Goal: Submit feedback/report problem

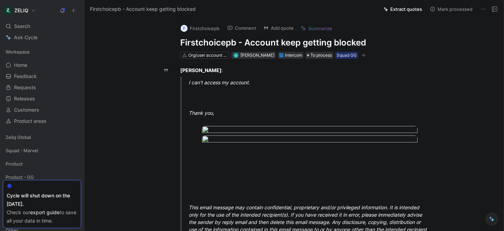
click at [225, 40] on h1 "Firstchoicepb - Account keep getting blocked" at bounding box center [301, 42] width 242 height 11
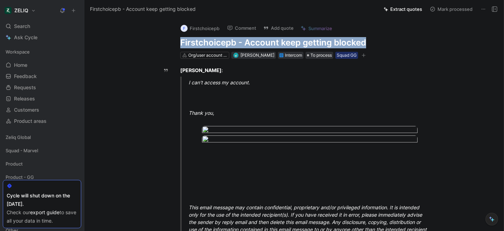
click at [225, 40] on h1 "Firstchoicepb - Account keep getting blocked" at bounding box center [301, 42] width 242 height 11
copy h1 "Firstchoicepb - Account keep getting blocked"
click at [277, 29] on button "Add quote" at bounding box center [278, 28] width 37 height 10
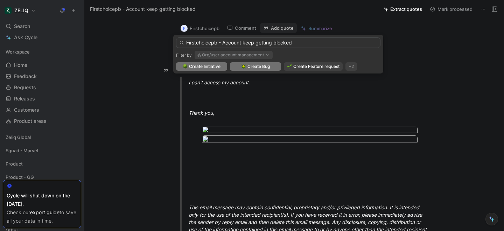
type input "Firstchoicepb - Account keep getting blocked"
click at [244, 66] on img at bounding box center [243, 66] width 5 height 5
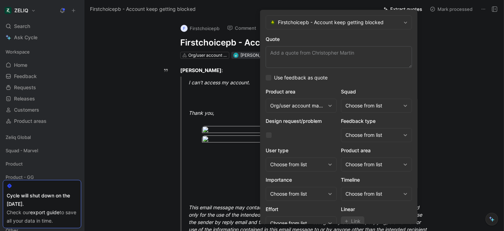
click at [372, 108] on div "Choose from list" at bounding box center [373, 106] width 55 height 8
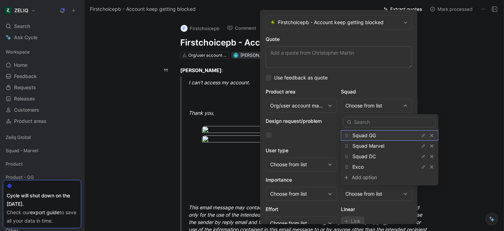
click at [362, 136] on span "Squad GG" at bounding box center [364, 135] width 23 height 6
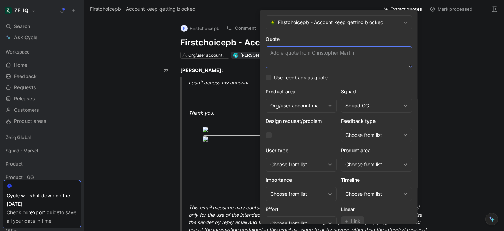
click at [286, 50] on textarea "Quote" at bounding box center [339, 57] width 146 height 22
paste textarea "I can't access my account."
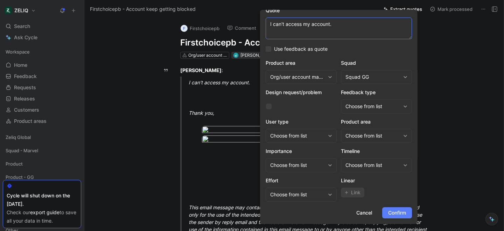
type textarea "I can't access my account."
click at [395, 213] on span "Confirm" at bounding box center [397, 213] width 18 height 8
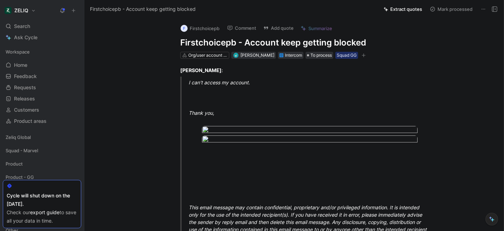
scroll to position [0, 0]
click at [38, 23] on div "Search ⌘ K" at bounding box center [42, 26] width 78 height 11
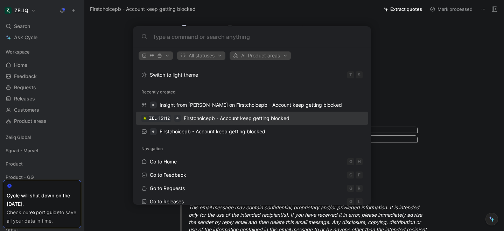
click at [192, 117] on span "Firstchoicepb - Account keep getting blocked" at bounding box center [237, 118] width 106 height 6
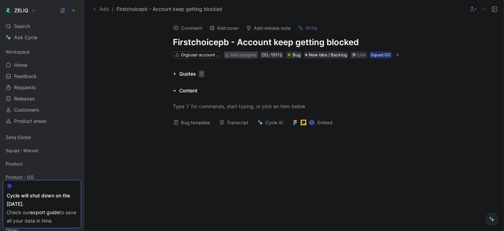
click at [235, 55] on span "Add assignee" at bounding box center [243, 54] width 26 height 5
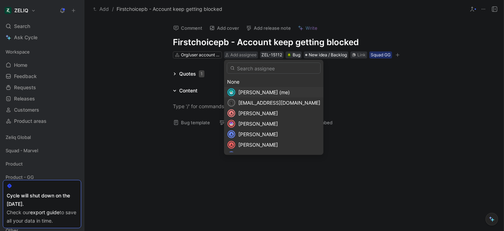
click at [256, 94] on span "[PERSON_NAME] (me)" at bounding box center [264, 92] width 51 height 6
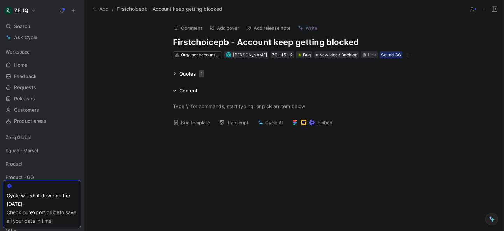
click at [194, 131] on div "Bug template Transcript Cycle AI Embed" at bounding box center [294, 125] width 269 height 14
click at [193, 126] on button "Bug template" at bounding box center [191, 123] width 43 height 10
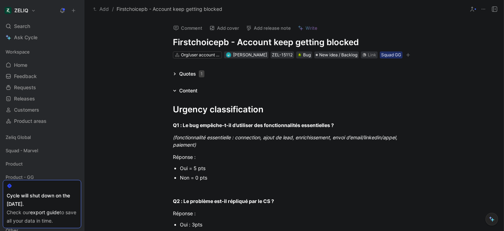
click at [198, 166] on div "Oui = 5 pts" at bounding box center [297, 168] width 235 height 7
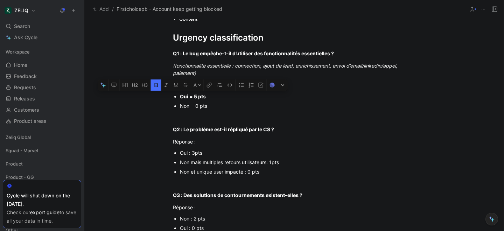
scroll to position [75, 0]
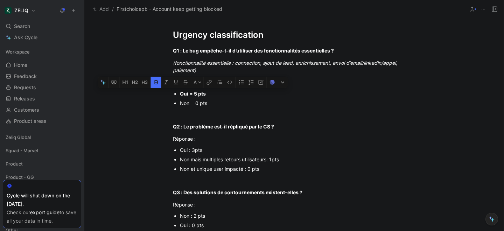
click at [209, 159] on div "Non mais multiples retours utilisateurs: 1pts" at bounding box center [297, 159] width 235 height 7
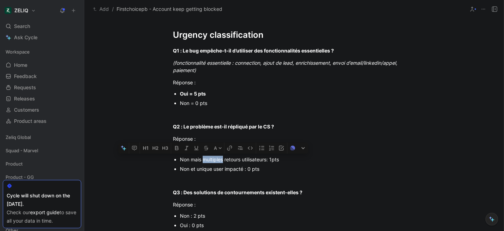
click at [209, 159] on div "Non mais multiples retours utilisateurs: 1pts" at bounding box center [297, 159] width 235 height 7
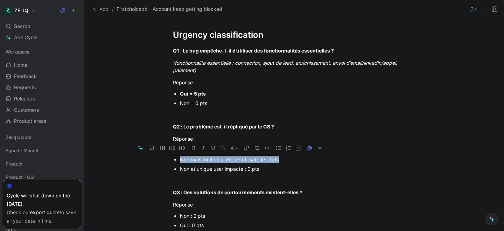
click at [209, 159] on div "Non mais multiples retours utilisateurs: 1pts" at bounding box center [297, 159] width 235 height 7
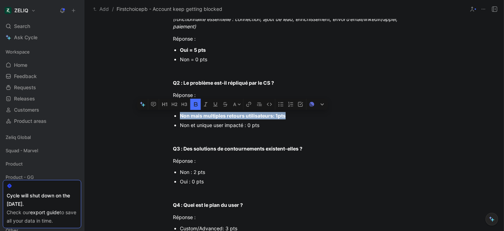
scroll to position [119, 0]
click at [192, 174] on div "Non : 2 pts" at bounding box center [297, 171] width 235 height 7
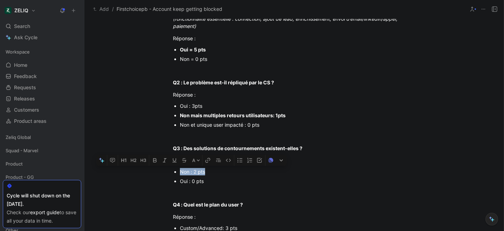
click at [192, 174] on div "Non : 2 pts" at bounding box center [297, 171] width 235 height 7
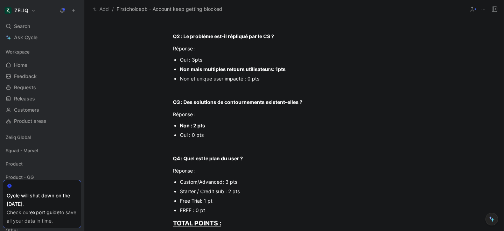
click at [206, 193] on div "Starter / Credit sub : 2 pts" at bounding box center [297, 191] width 235 height 7
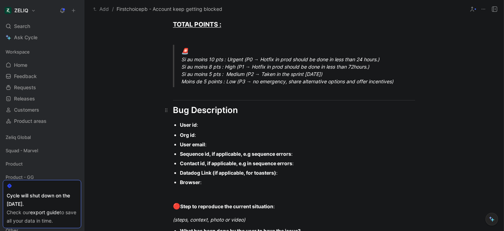
scroll to position [364, 0]
click at [209, 130] on p "Org id :" at bounding box center [297, 134] width 235 height 9
click at [205, 118] on h1 "Bug Description" at bounding box center [294, 110] width 269 height 18
click at [204, 125] on div "User id :" at bounding box center [297, 124] width 235 height 7
click at [217, 136] on div "Org id :" at bounding box center [297, 134] width 235 height 7
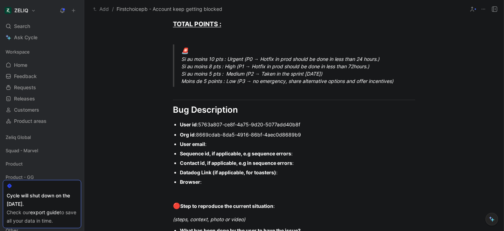
click at [221, 145] on div "User email :" at bounding box center [297, 143] width 235 height 7
drag, startPoint x: 285, startPoint y: 175, endPoint x: 165, endPoint y: 154, distance: 121.9
click at [165, 154] on ul "Org id : 8669cdab-8da5-4916-86bf-4aec0d8689b9 User email : [PERSON_NAME][EMAIL_…" at bounding box center [294, 158] width 269 height 57
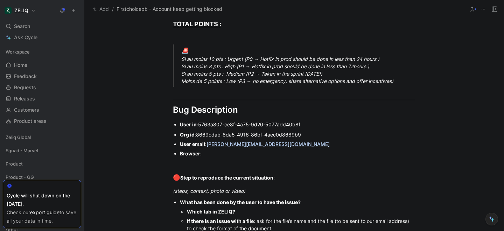
click at [217, 151] on div "Browser :" at bounding box center [297, 153] width 235 height 7
click at [216, 155] on div "Browser :" at bounding box center [297, 153] width 235 height 7
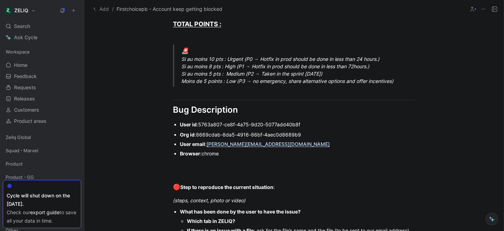
click at [264, 206] on div "Urgency classification Q1 : Le bug empêche-t-il d’utiliser des fonctionnalités …" at bounding box center [294, 27] width 420 height 592
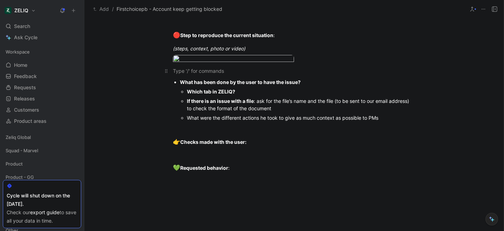
scroll to position [567, 0]
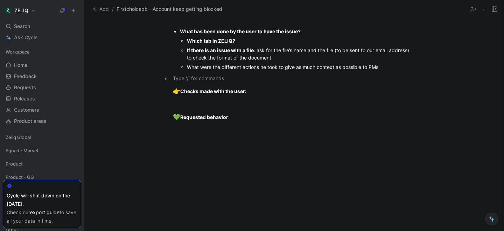
click at [228, 82] on div at bounding box center [294, 78] width 242 height 7
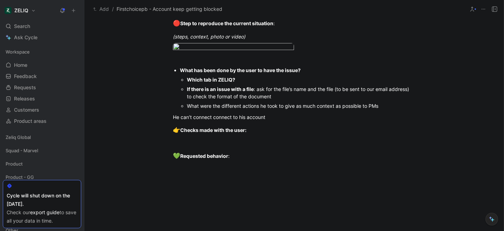
scroll to position [527, 0]
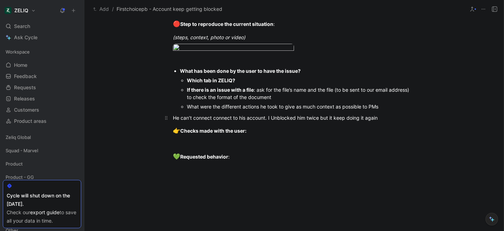
click at [347, 122] on div "He can’t connect connect to his account. I Unblocked him twice but it keep doin…" at bounding box center [294, 117] width 242 height 7
drag, startPoint x: 347, startPoint y: 169, endPoint x: 365, endPoint y: 170, distance: 17.9
click at [365, 122] on div "He can’t connect connect to his account. I Unblocked him twice but it keep doin…" at bounding box center [294, 117] width 242 height 7
click at [391, 122] on div "He can’t connect connect to his account. I Unblocked him twice but it keep blok…" at bounding box center [294, 117] width 242 height 7
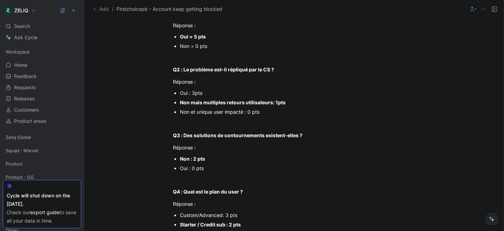
scroll to position [0, 0]
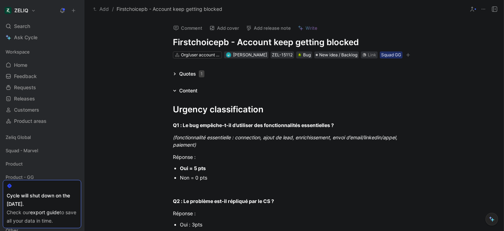
click at [408, 57] on icon "button" at bounding box center [408, 55] width 4 height 4
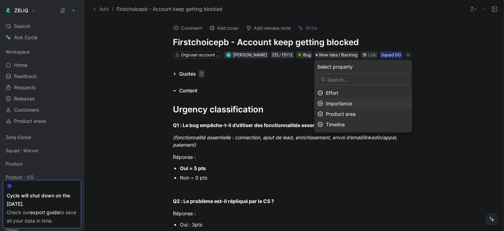
click at [352, 103] on span "Importance" at bounding box center [339, 104] width 26 height 6
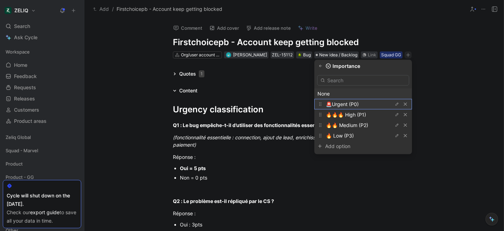
click at [353, 107] on span "🚨Urgent (P0)" at bounding box center [342, 104] width 33 height 6
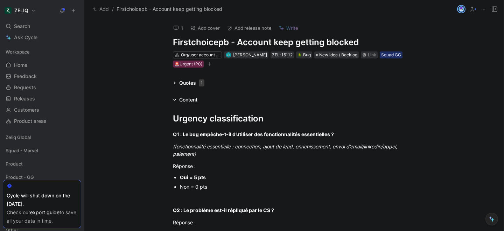
click at [177, 29] on icon at bounding box center [176, 28] width 6 height 6
